Goal: Information Seeking & Learning: Learn about a topic

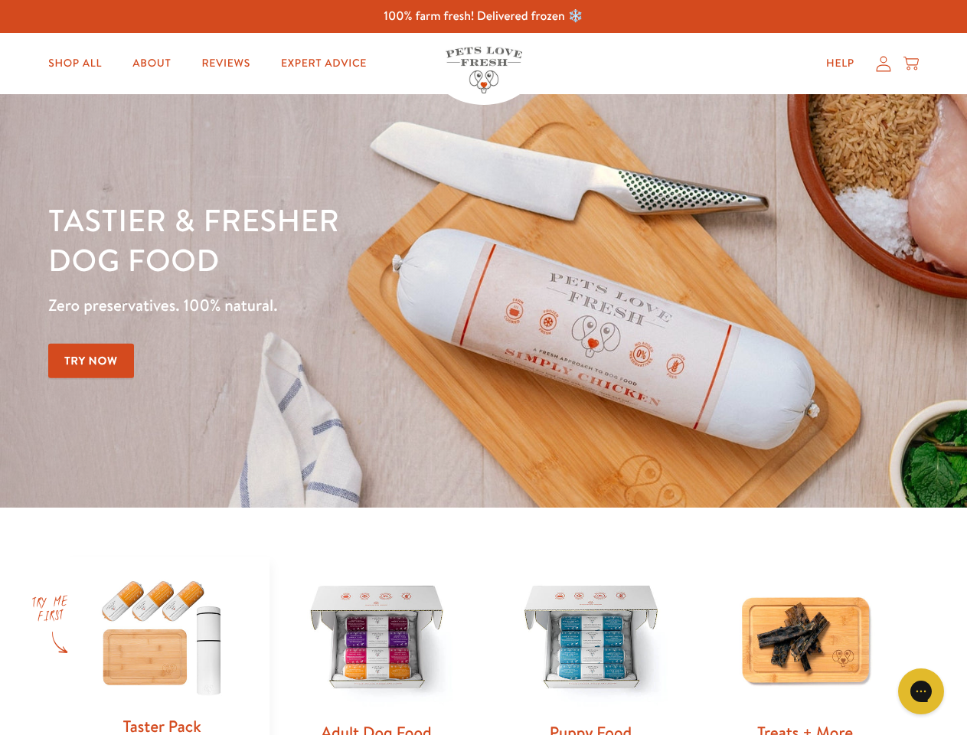
click at [483, 367] on div "Tastier & fresher dog food Zero preservatives. 100% natural. Try Now" at bounding box center [338, 301] width 580 height 202
click at [921, 691] on icon "Gorgias live chat" at bounding box center [920, 691] width 15 height 15
